Goal: Contribute content

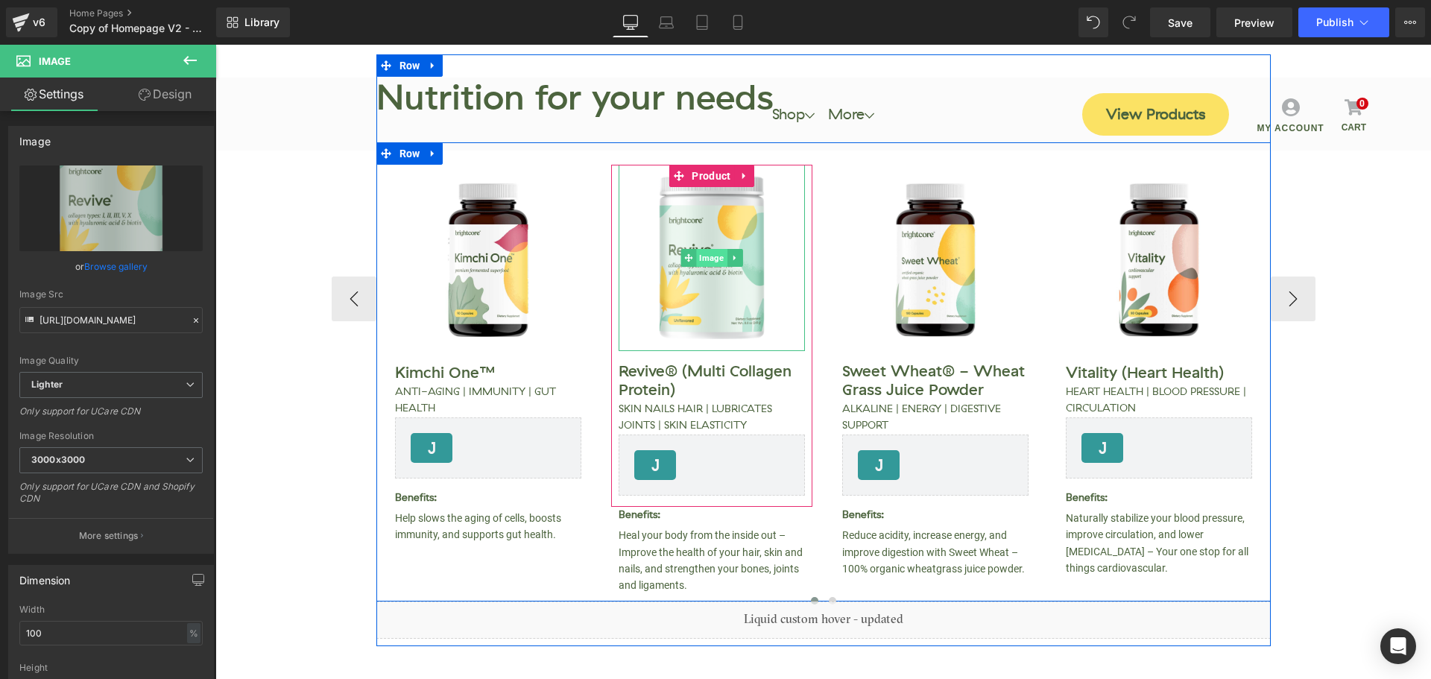
click at [700, 262] on span "Image" at bounding box center [711, 258] width 31 height 18
click at [710, 256] on span "Image" at bounding box center [711, 258] width 31 height 18
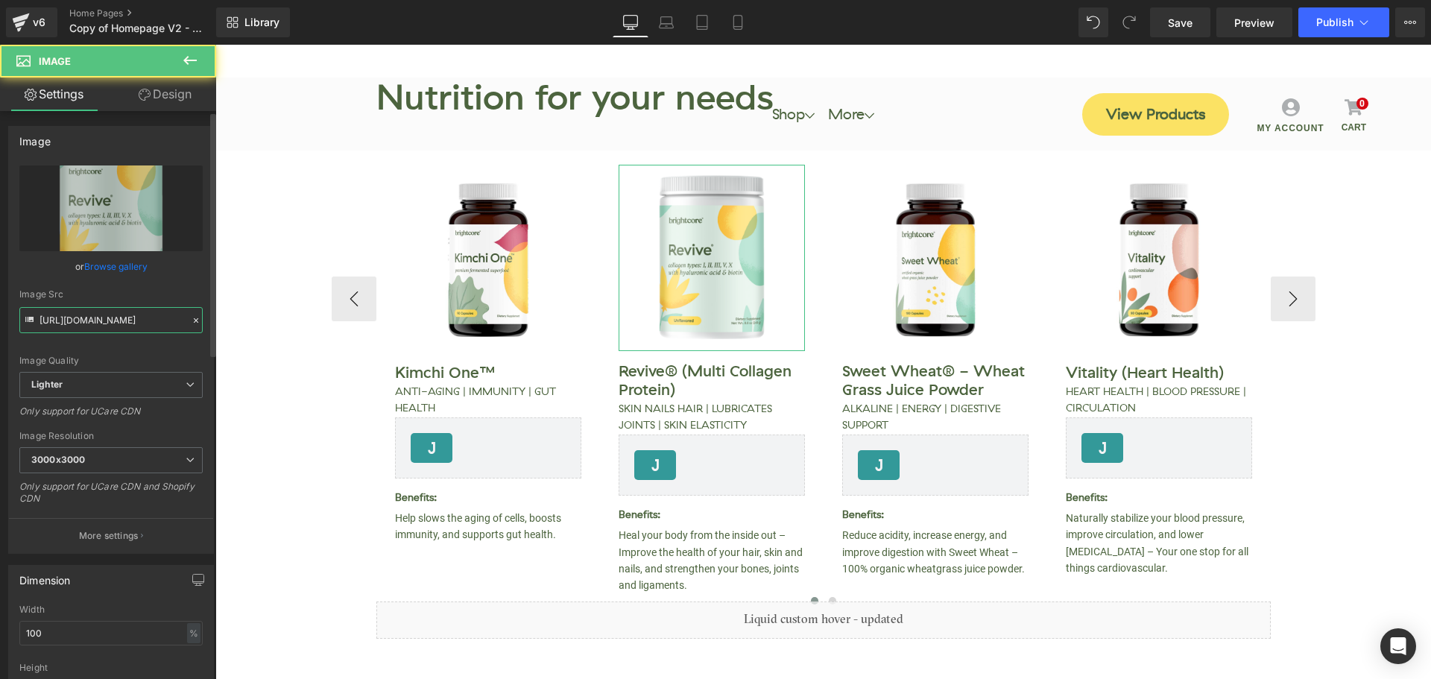
click at [83, 325] on input "[URL][DOMAIN_NAME]" at bounding box center [110, 320] width 183 height 26
paste input "[DOMAIN_NAME][URL]"
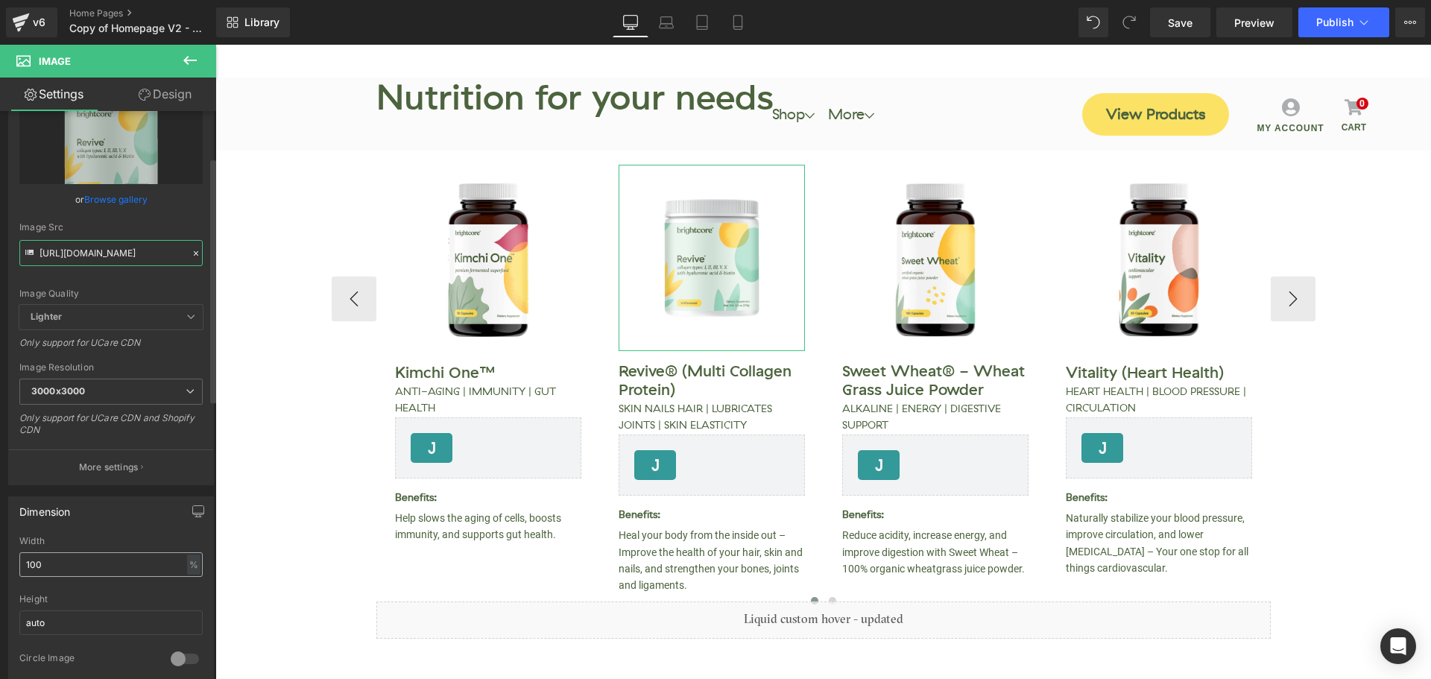
scroll to position [149, 0]
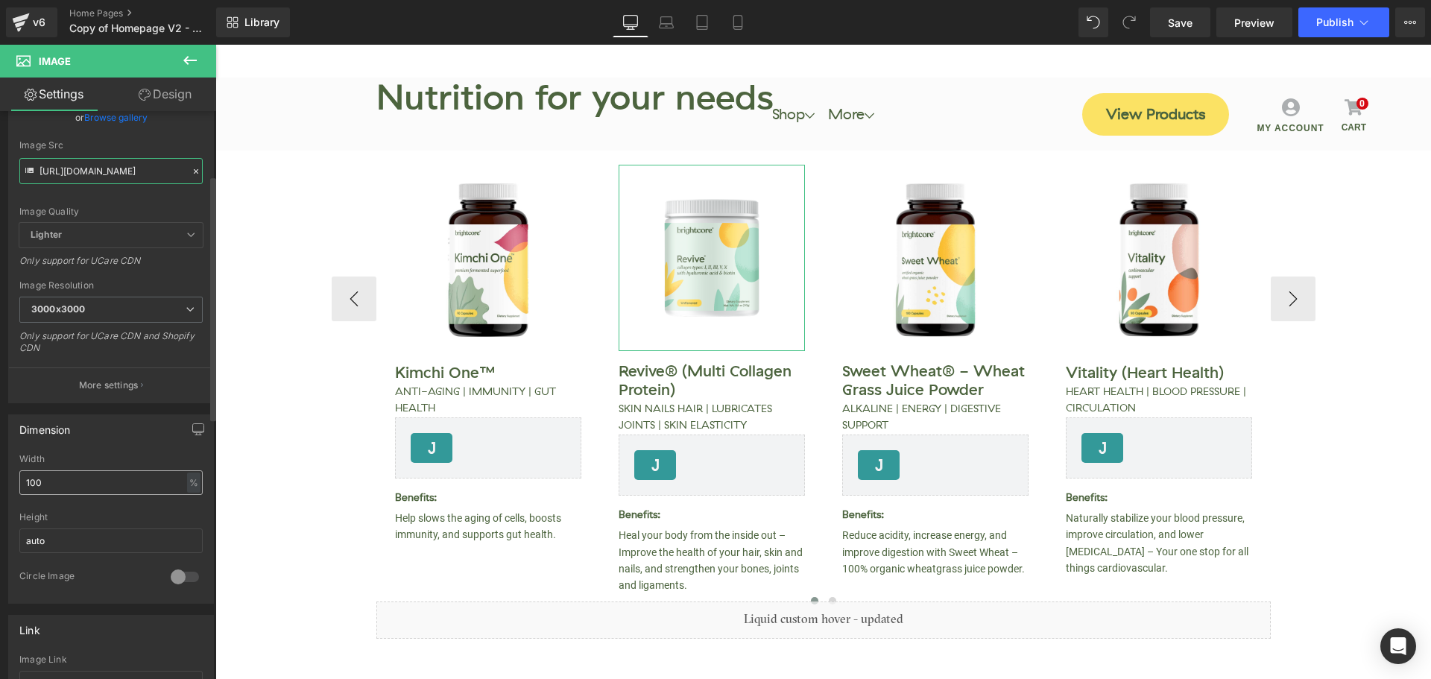
type input "[URL][DOMAIN_NAME]"
click at [67, 481] on input "100" at bounding box center [110, 482] width 183 height 25
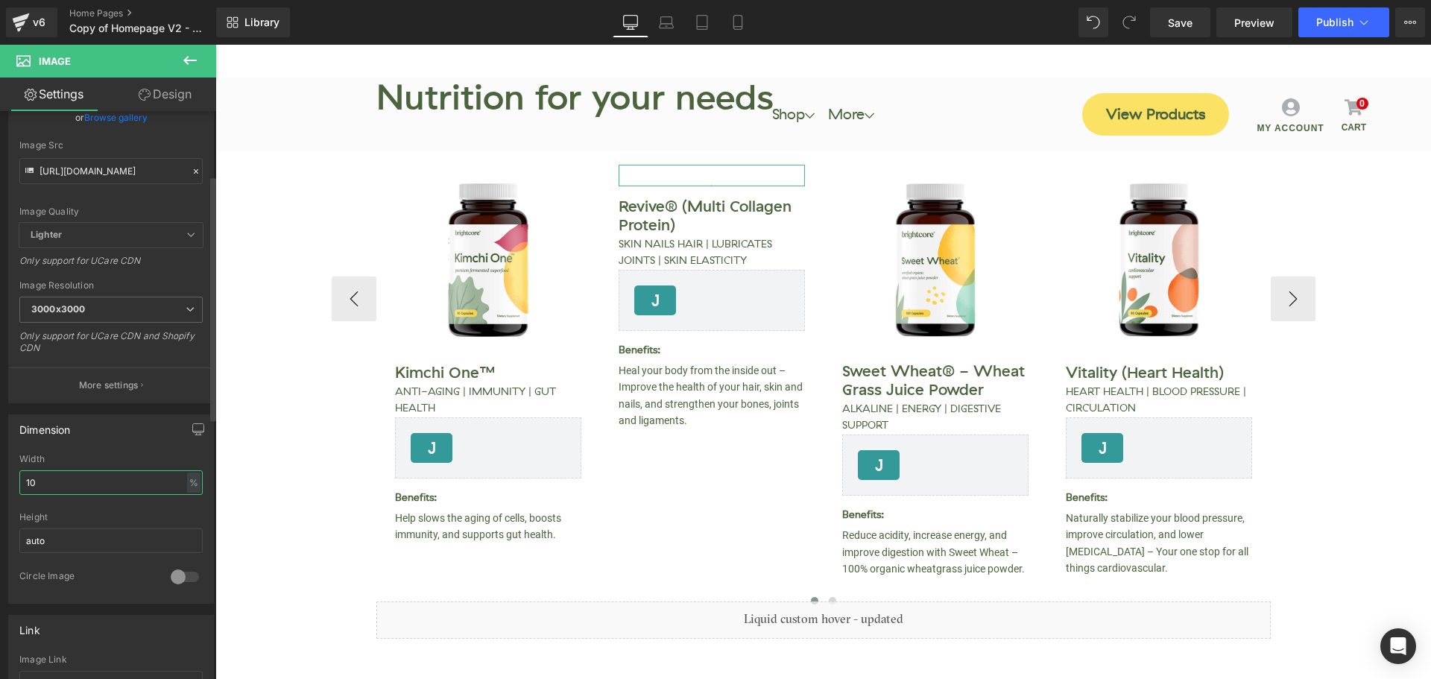
type input "100"
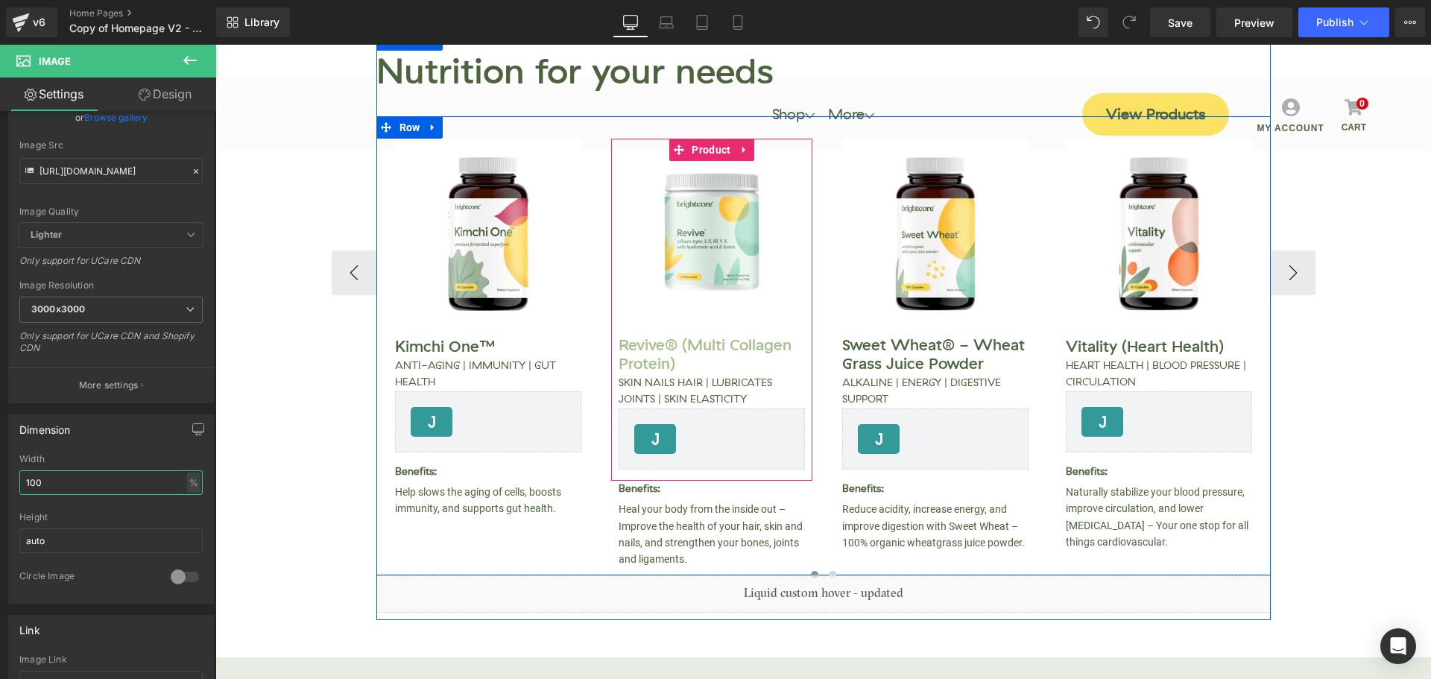
scroll to position [447, 0]
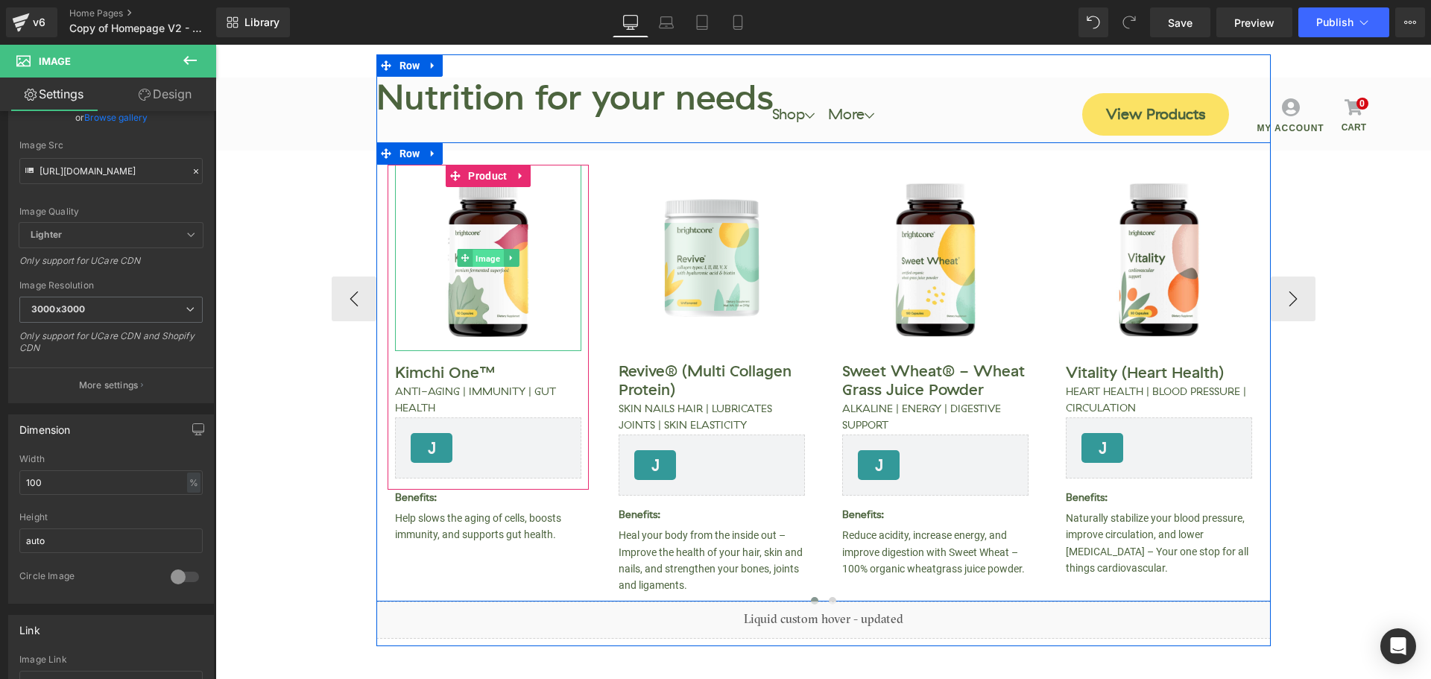
click at [481, 261] on span "Image" at bounding box center [487, 259] width 31 height 18
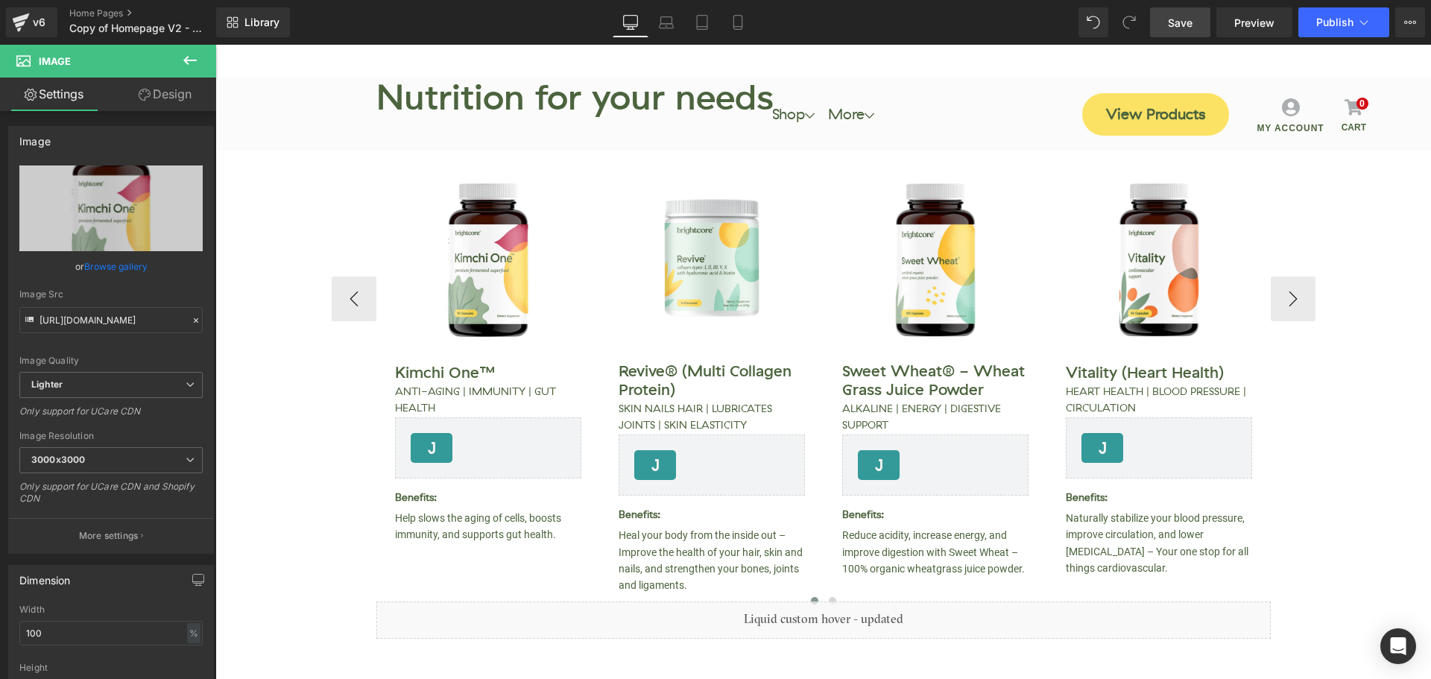
drag, startPoint x: 1181, startPoint y: 31, endPoint x: 950, endPoint y: 39, distance: 231.2
click at [1181, 31] on link "Save" at bounding box center [1180, 22] width 60 height 30
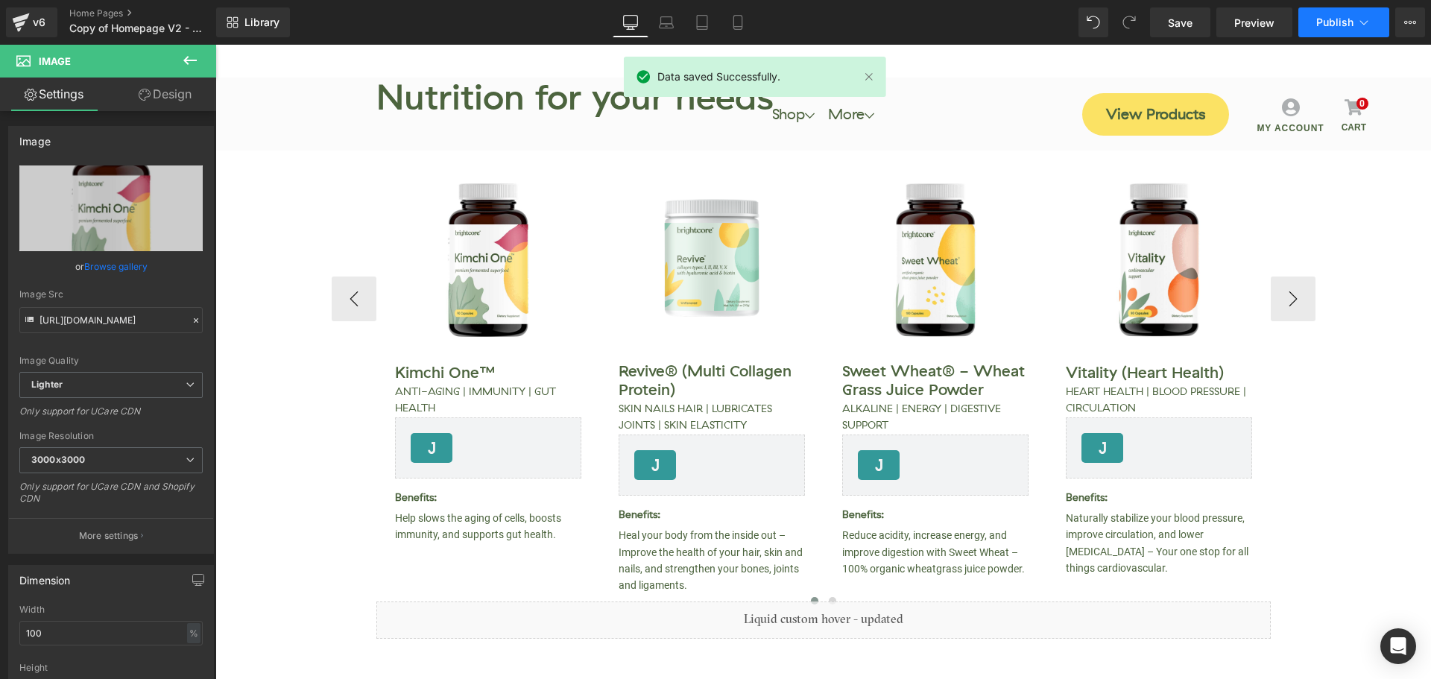
click at [1341, 22] on span "Publish" at bounding box center [1334, 22] width 37 height 12
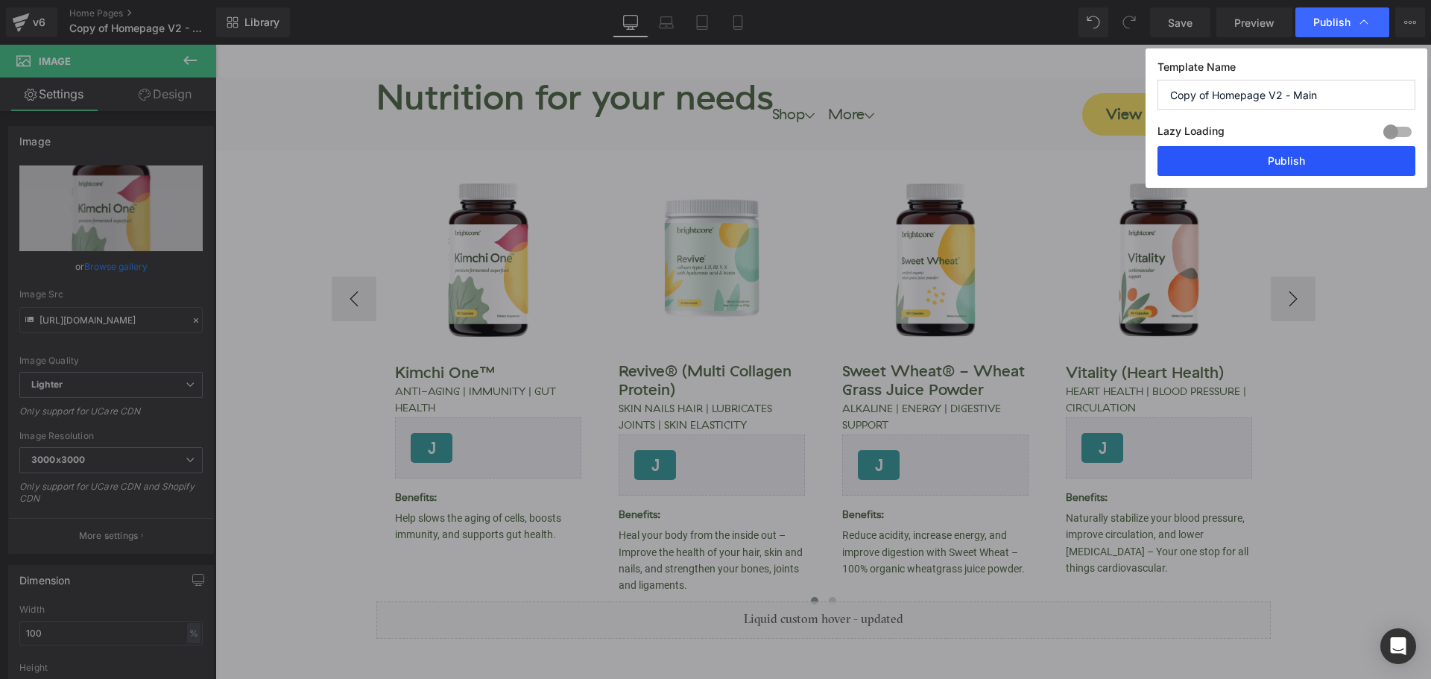
click at [1268, 155] on button "Publish" at bounding box center [1286, 161] width 258 height 30
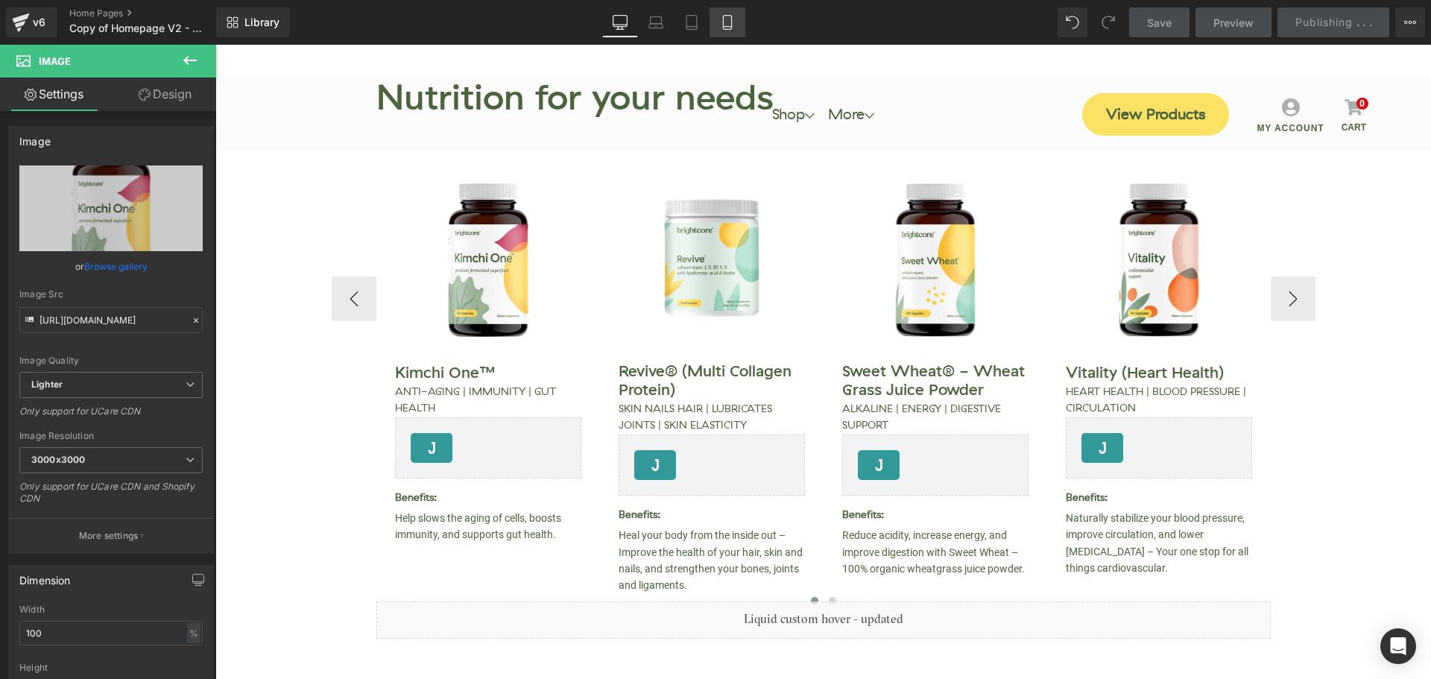
click at [733, 28] on icon at bounding box center [727, 22] width 15 height 15
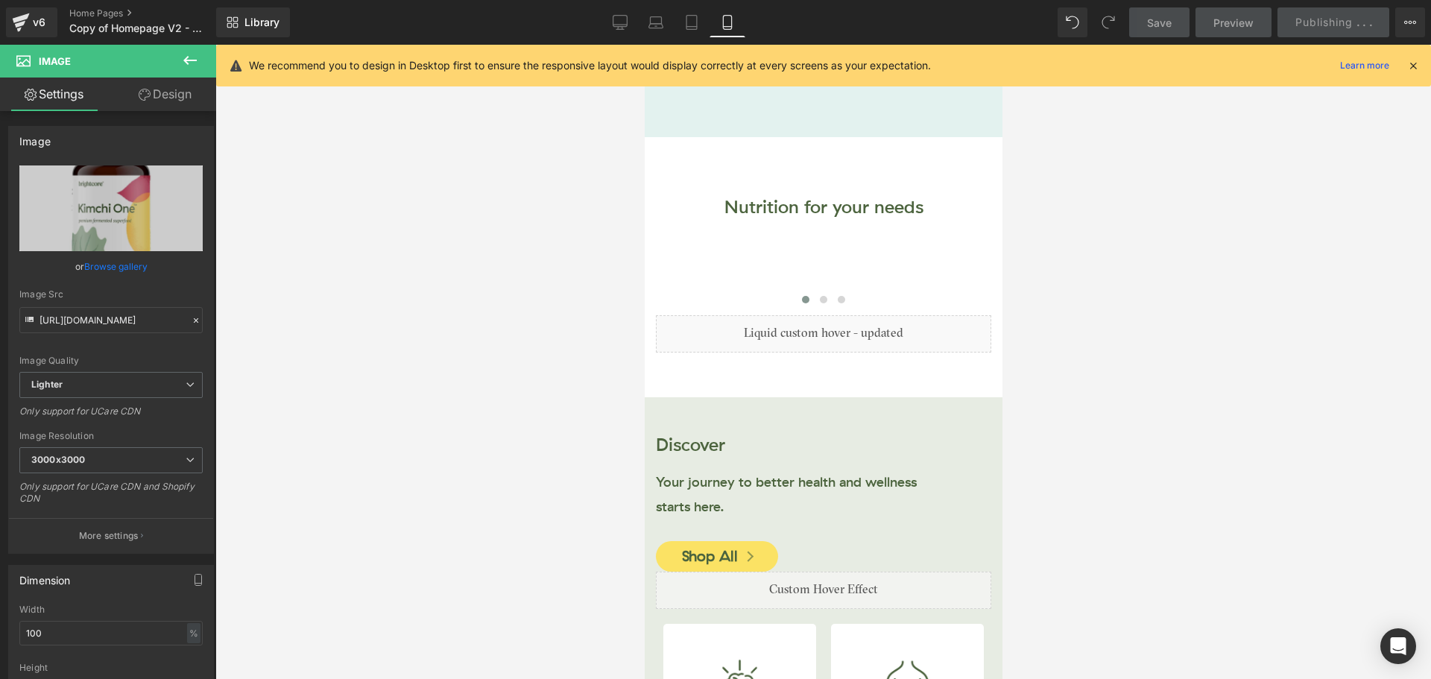
scroll to position [0, 0]
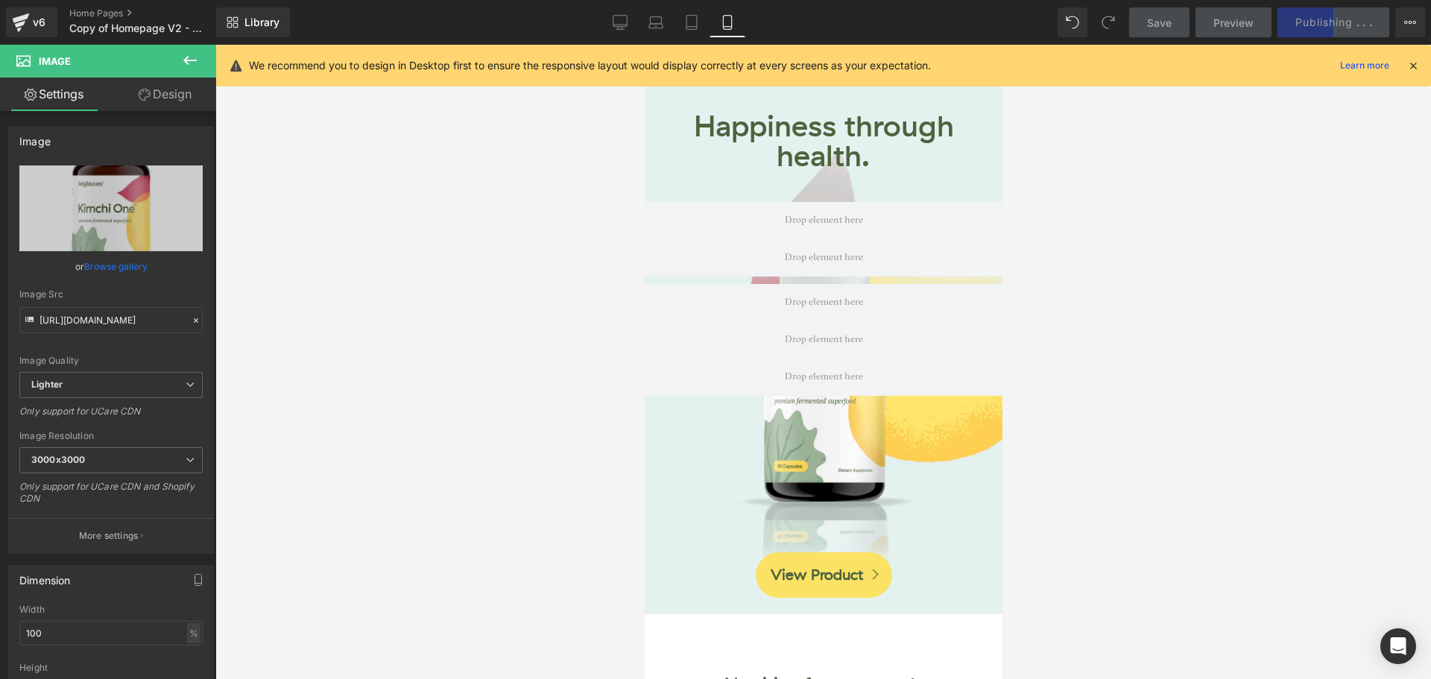
click at [1414, 66] on icon at bounding box center [1412, 65] width 13 height 13
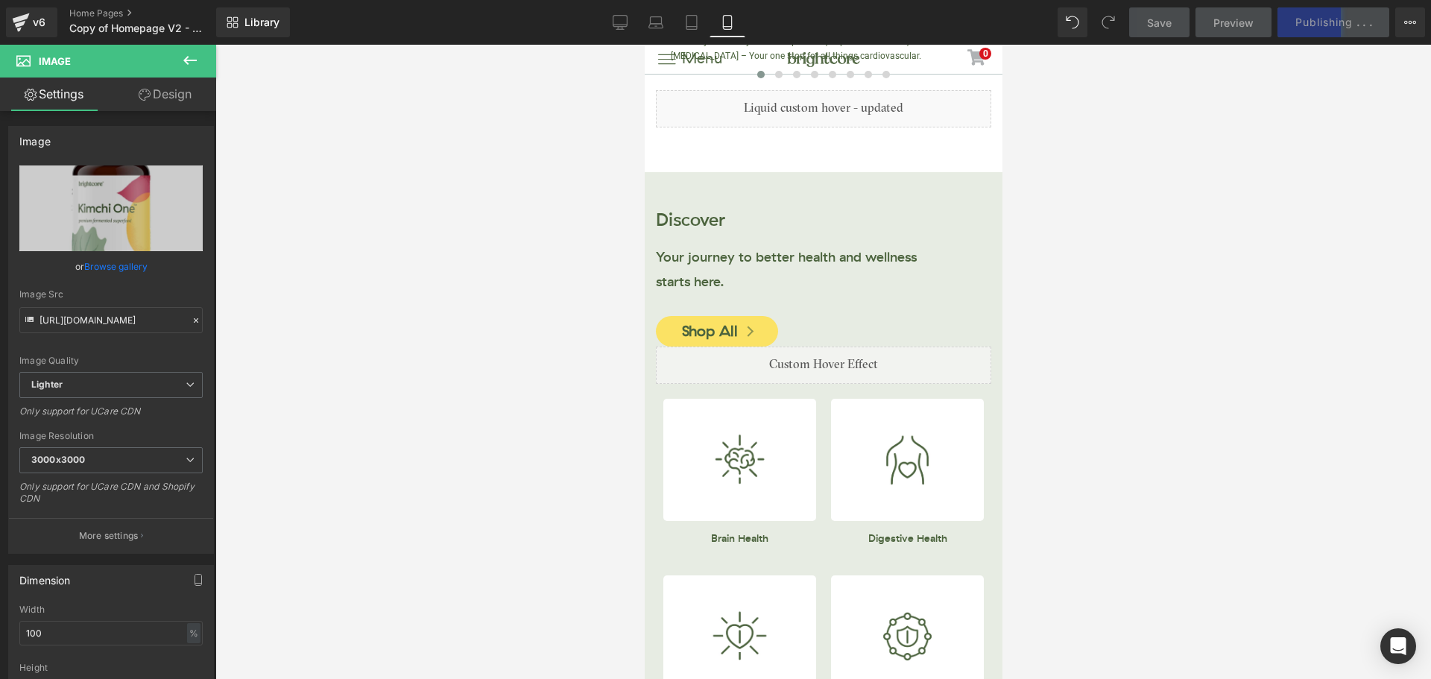
scroll to position [820, 0]
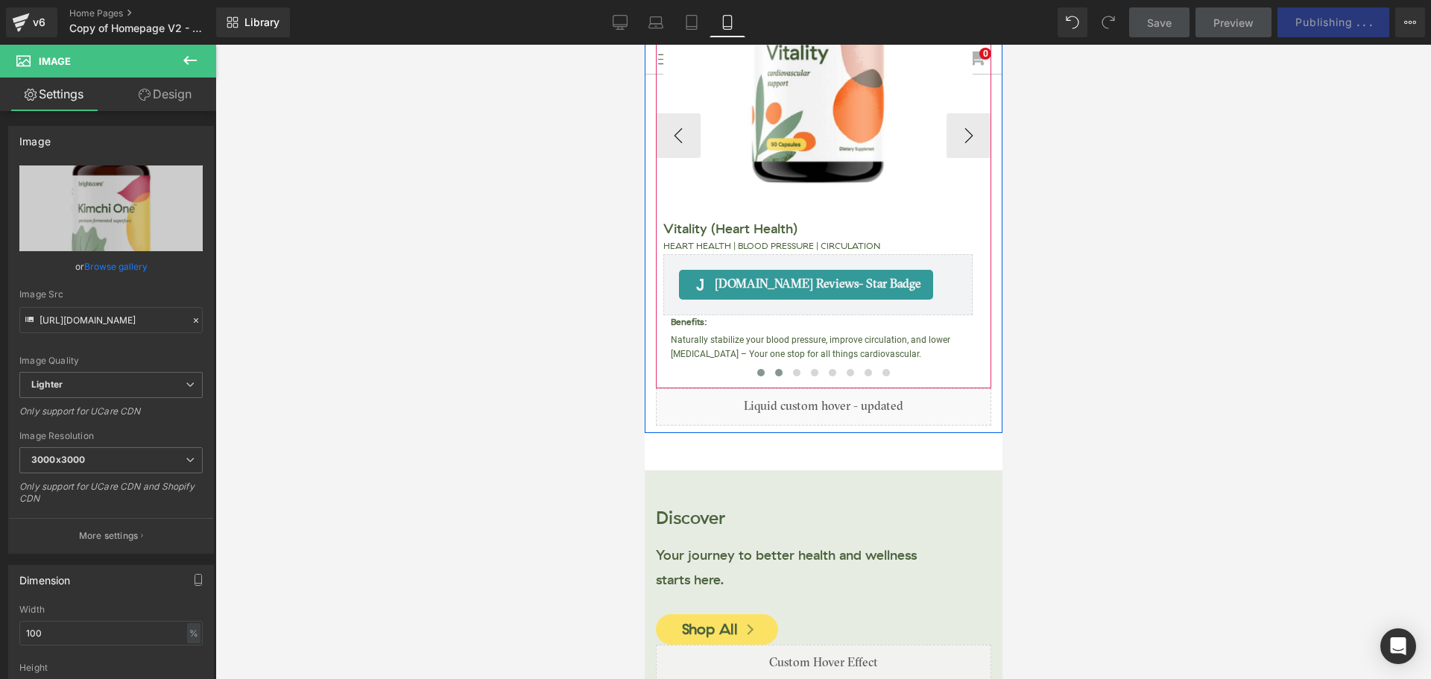
click at [774, 374] on span at bounding box center [777, 372] width 7 height 7
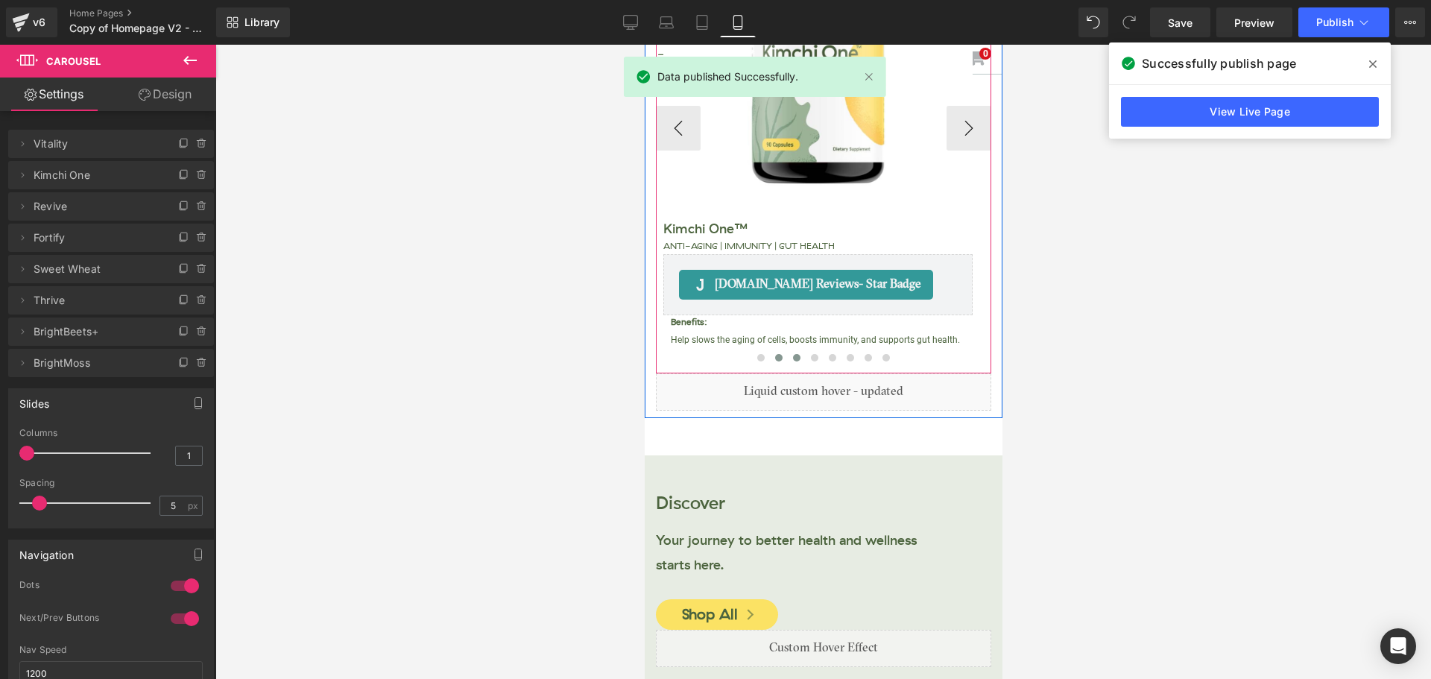
click at [792, 360] on span at bounding box center [795, 357] width 7 height 7
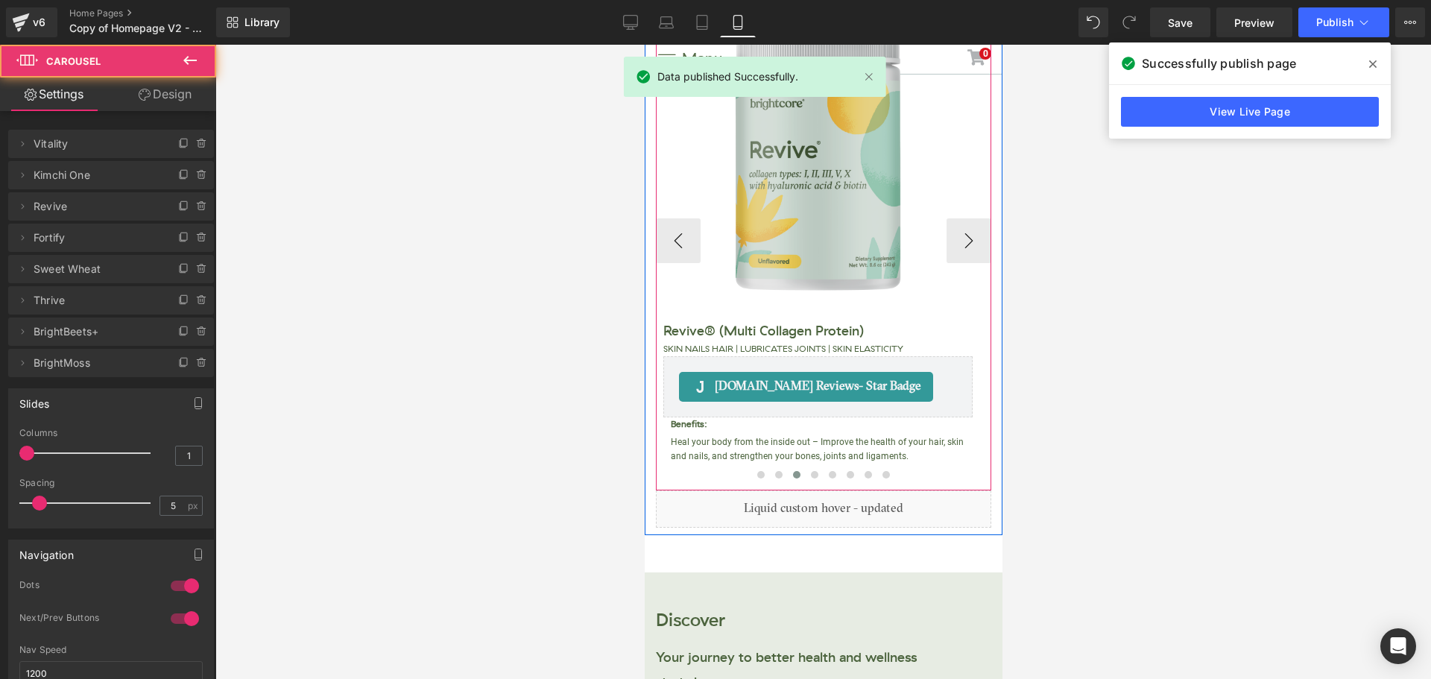
scroll to position [596, 0]
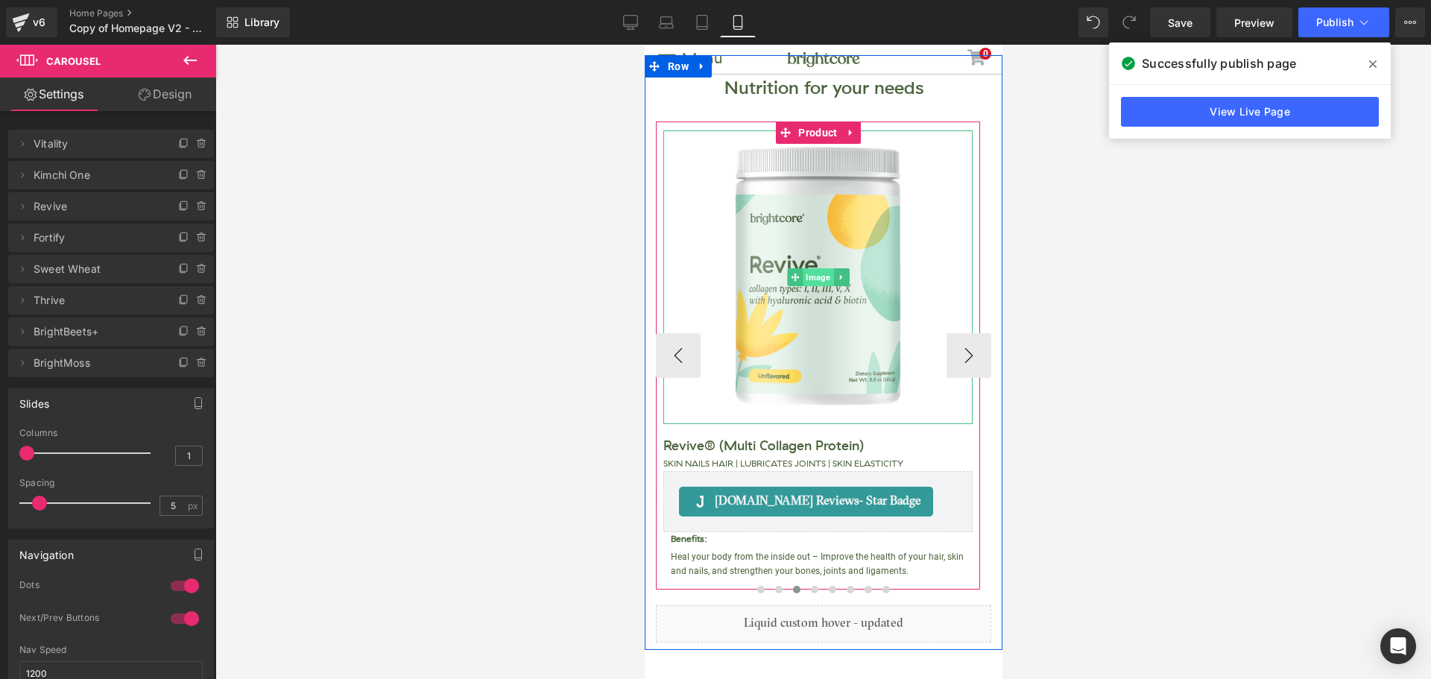
click at [820, 279] on span "Image" at bounding box center [817, 277] width 31 height 18
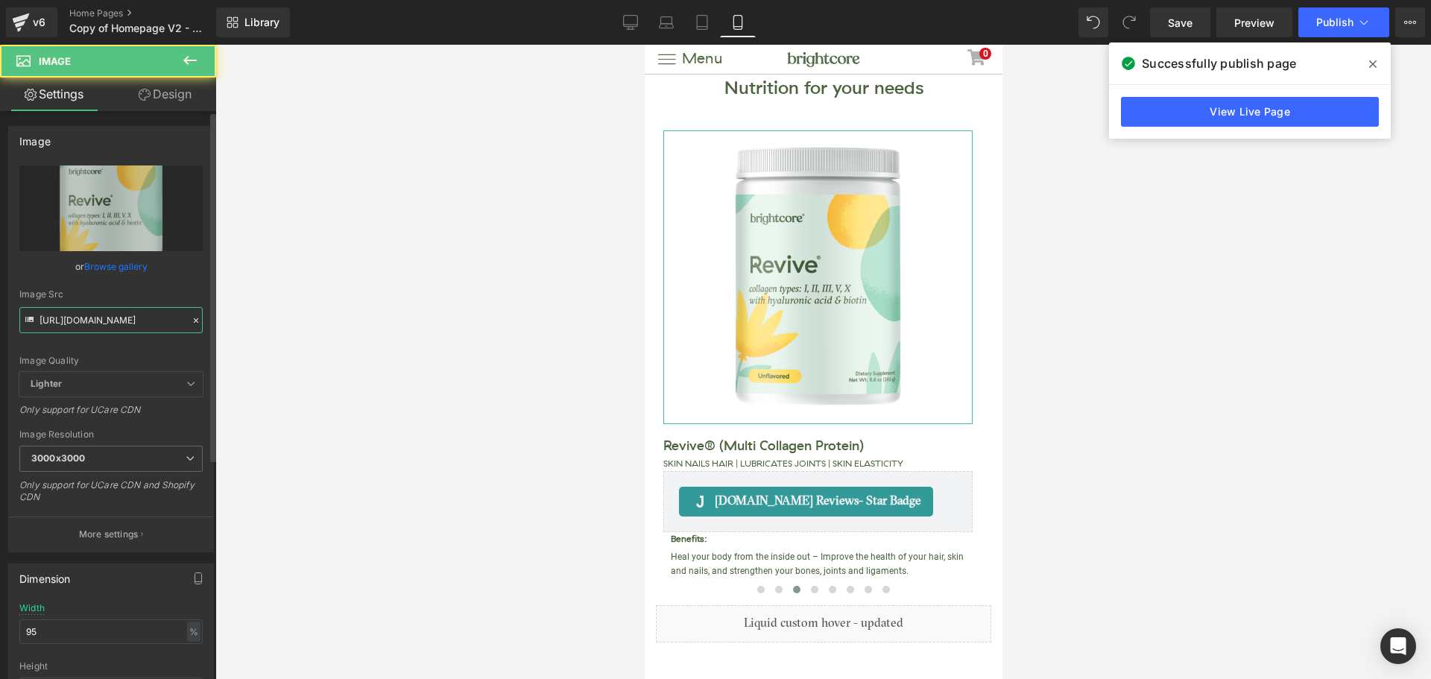
click at [95, 309] on input "[URL][DOMAIN_NAME]" at bounding box center [110, 320] width 183 height 26
click at [95, 316] on input "[URL][DOMAIN_NAME]" at bounding box center [110, 320] width 183 height 26
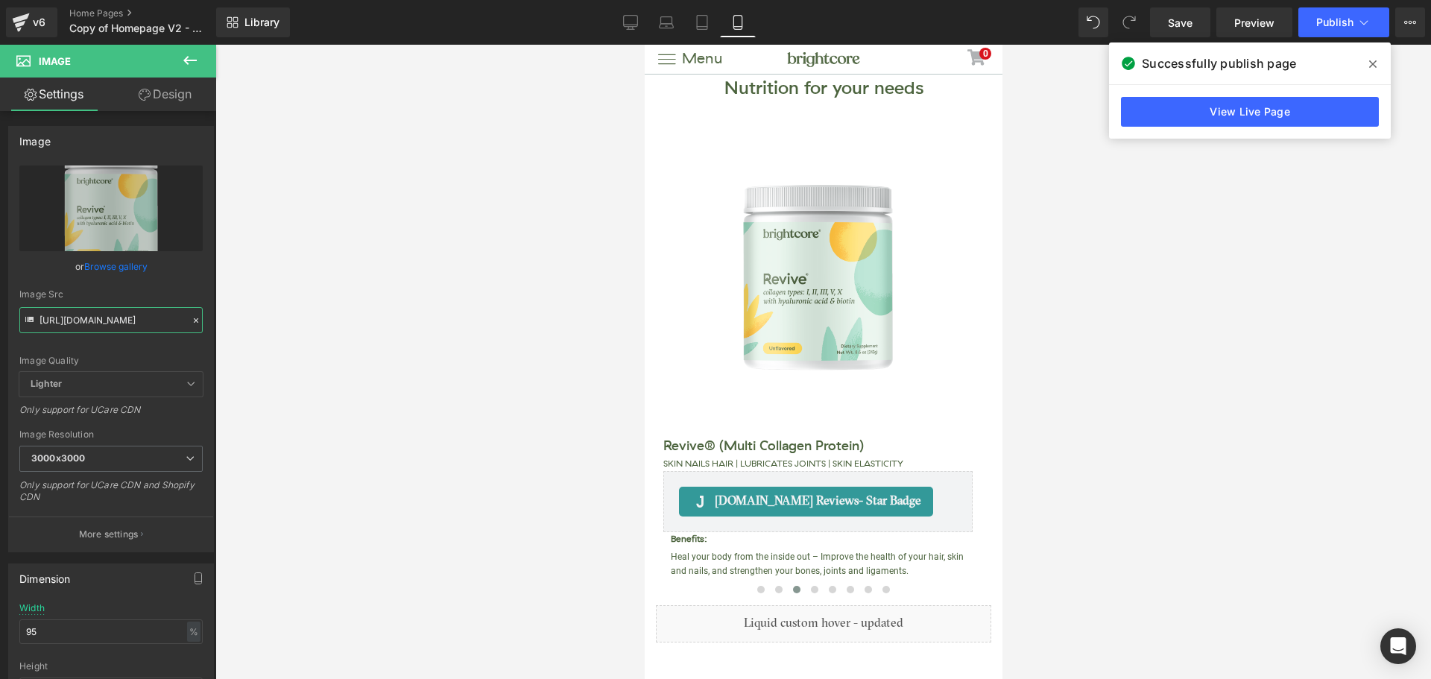
type input "[URL][DOMAIN_NAME]"
click at [1369, 62] on icon at bounding box center [1372, 64] width 7 height 12
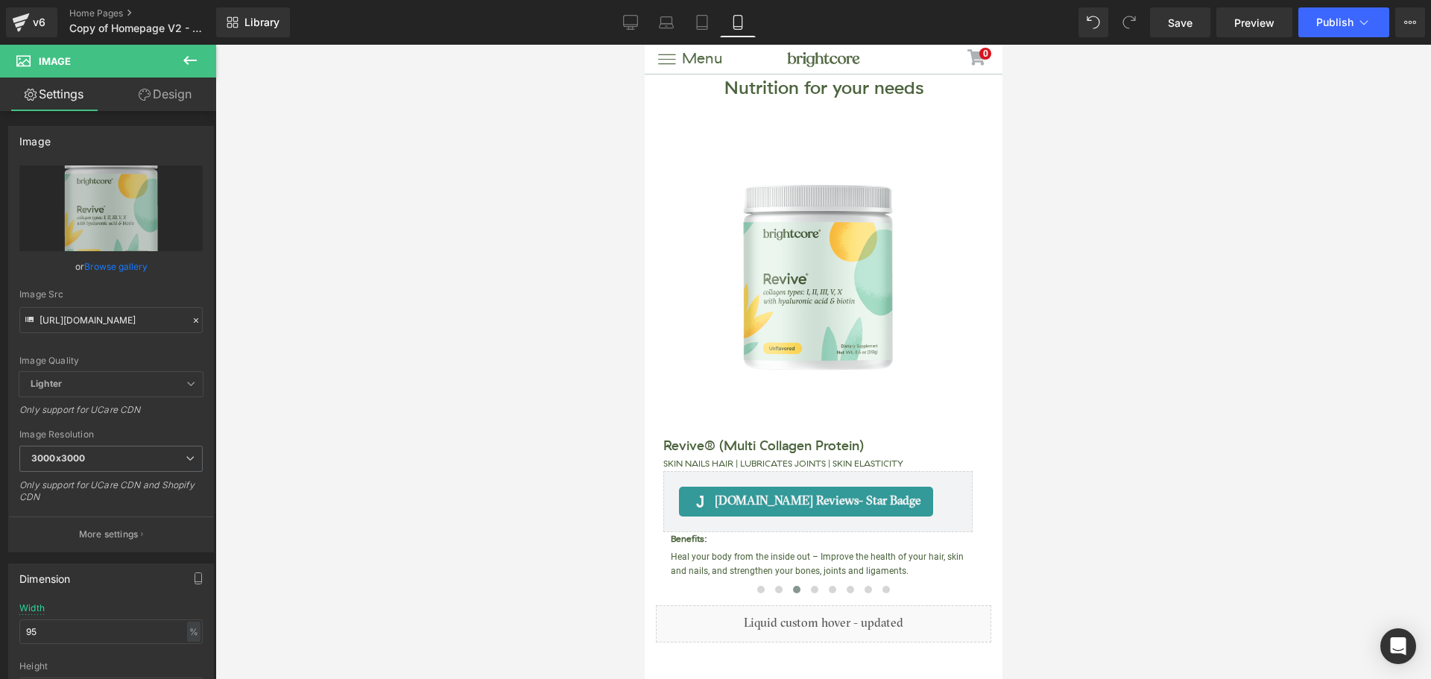
scroll to position [0, 0]
click at [1186, 37] on link "Save" at bounding box center [1180, 22] width 60 height 30
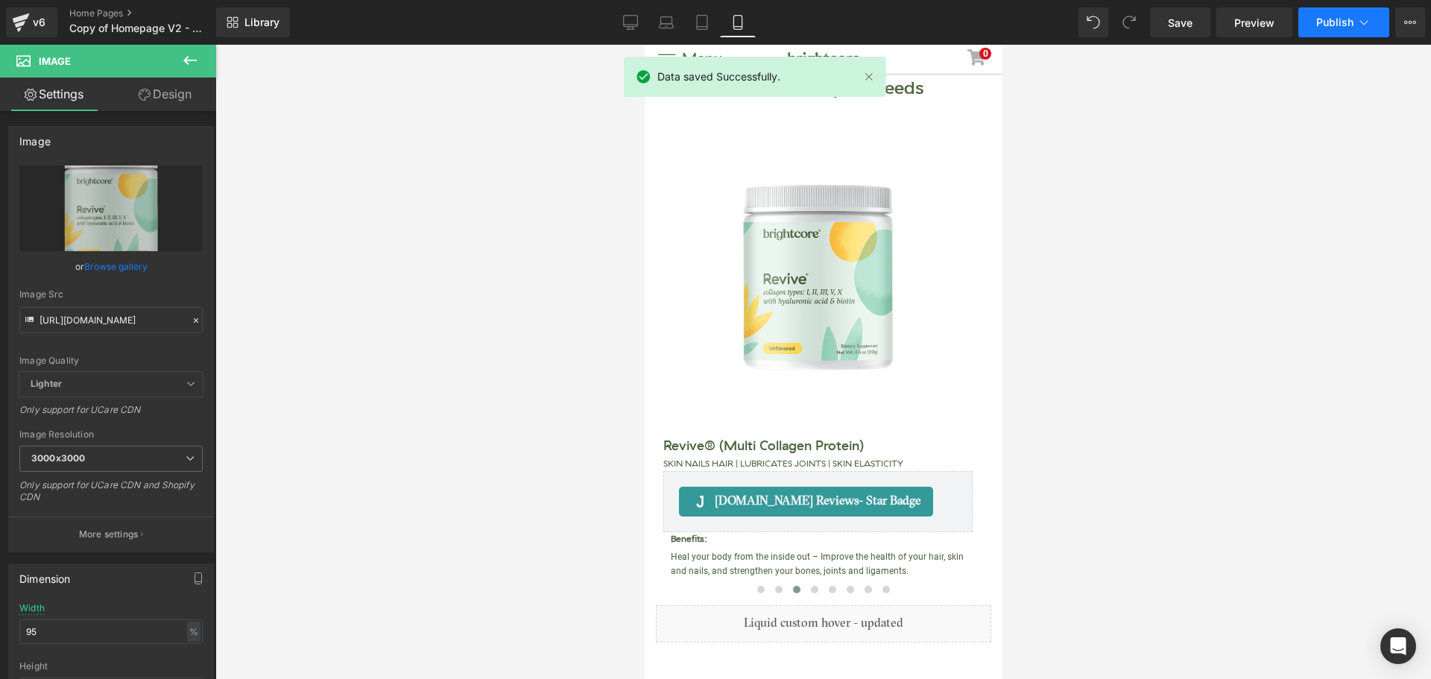
click at [1311, 24] on button "Publish" at bounding box center [1343, 22] width 91 height 30
click at [1330, 35] on button "Publish" at bounding box center [1343, 22] width 91 height 30
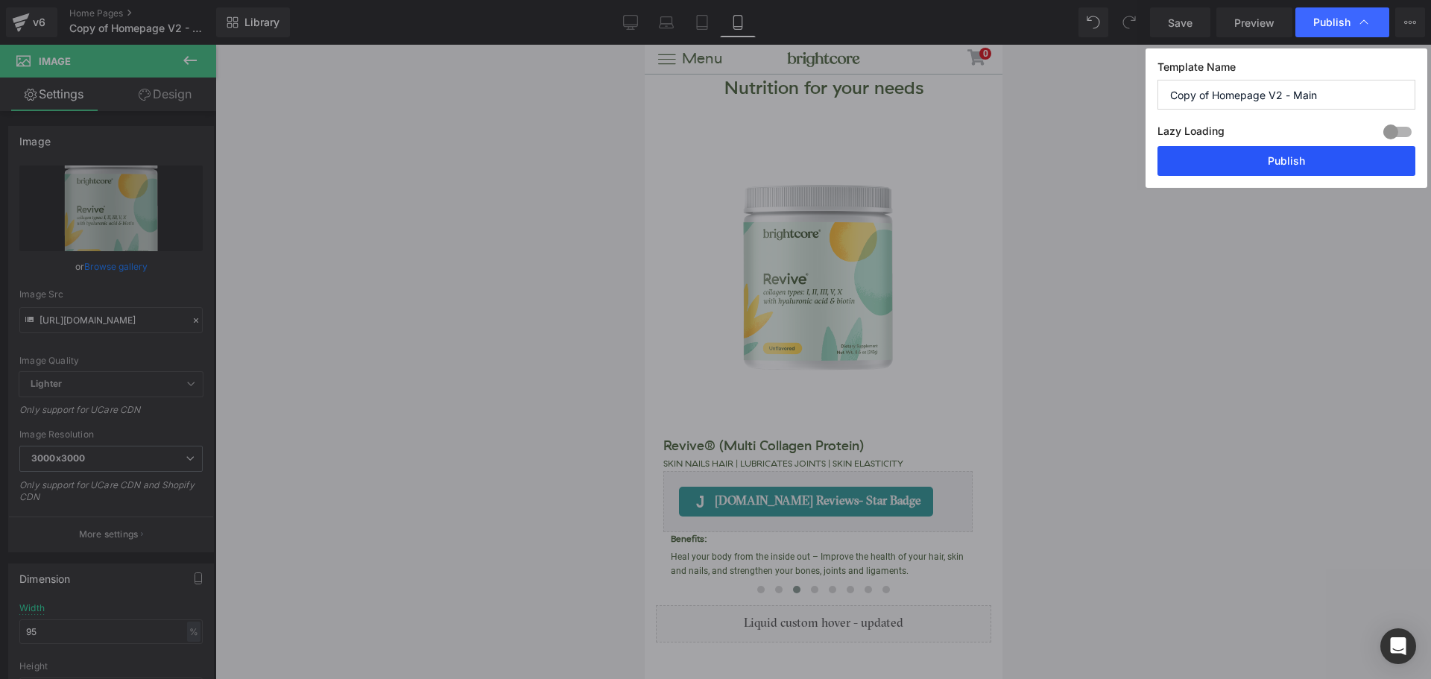
click at [1283, 159] on button "Publish" at bounding box center [1286, 161] width 258 height 30
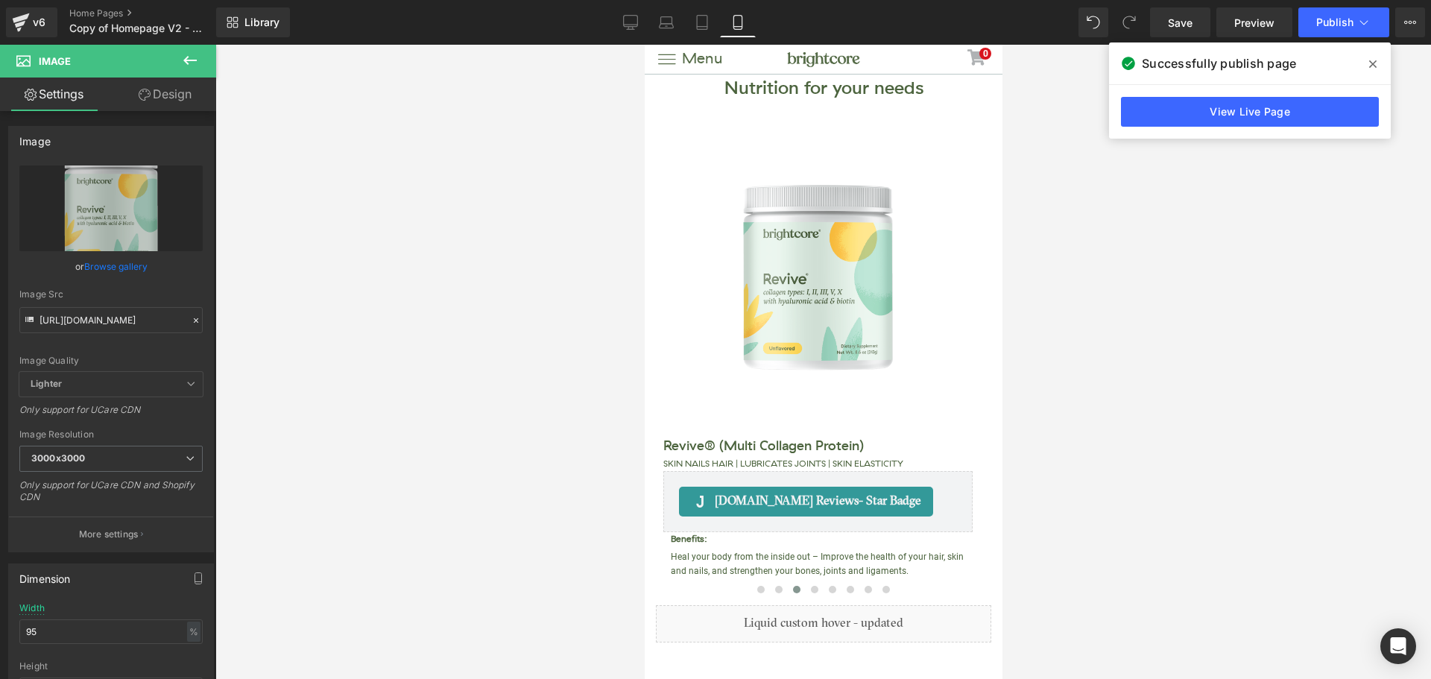
click at [1370, 61] on icon at bounding box center [1372, 63] width 7 height 7
